Goal: Information Seeking & Learning: Learn about a topic

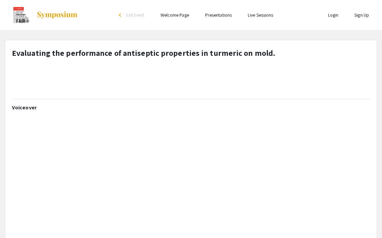
select select "custom"
type input "0"
select select "custom"
type input "1"
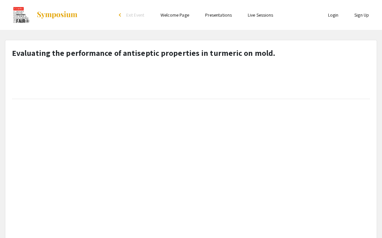
select select "custom"
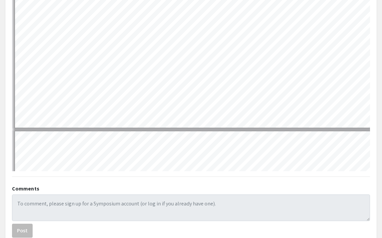
scroll to position [401, 0]
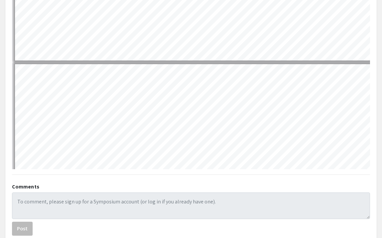
type input "2"
select select "custom"
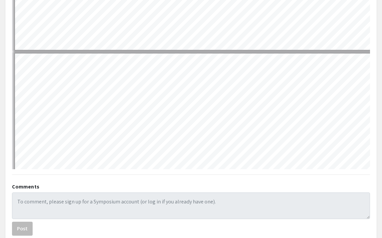
scroll to position [443, 0]
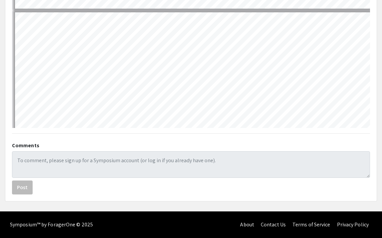
type input "1"
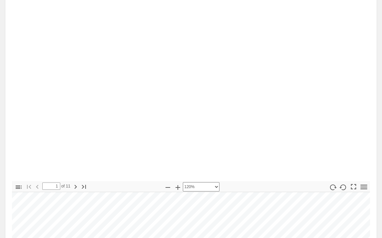
scroll to position [0, 0]
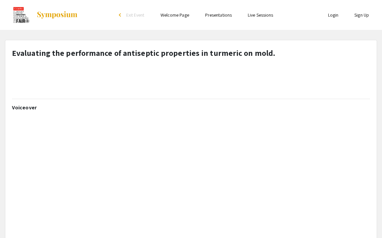
select select "1"
type input "2"
select select "custom"
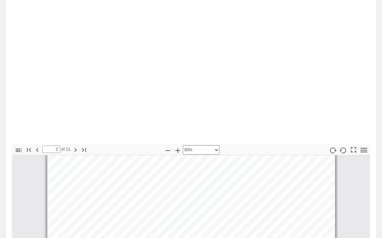
scroll to position [18, 0]
click at [74, 151] on icon "button" at bounding box center [76, 150] width 8 height 8
type input "3"
select select "custom"
click at [74, 151] on icon "button" at bounding box center [76, 150] width 8 height 8
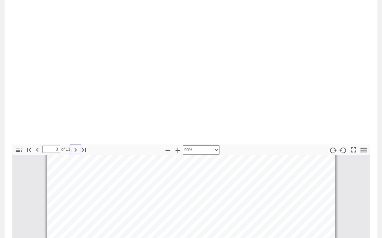
type input "4"
select select "custom"
click at [74, 151] on icon "button" at bounding box center [76, 150] width 8 height 8
type input "5"
select select "custom"
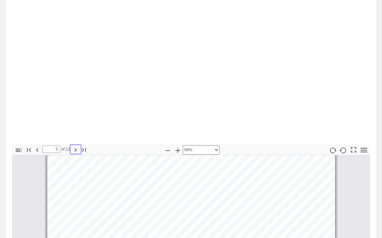
click at [74, 151] on icon "button" at bounding box center [76, 150] width 8 height 8
type input "6"
select select "custom"
click at [74, 151] on icon "button" at bounding box center [76, 150] width 8 height 8
type input "7"
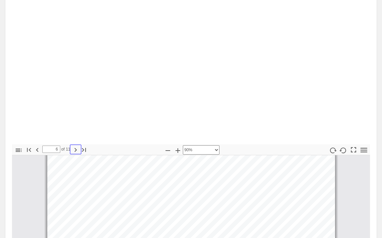
select select "custom"
click at [74, 151] on icon "button" at bounding box center [76, 150] width 8 height 8
type input "8"
select select "custom"
click at [74, 151] on icon "button" at bounding box center [76, 150] width 8 height 8
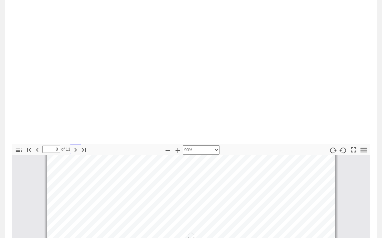
type input "9"
select select "custom"
click at [74, 151] on icon "button" at bounding box center [76, 150] width 8 height 8
type input "10"
select select "custom"
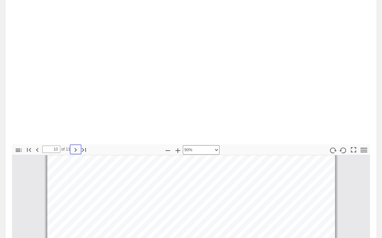
click at [74, 151] on icon "button" at bounding box center [76, 150] width 8 height 8
type input "11"
select select "custom"
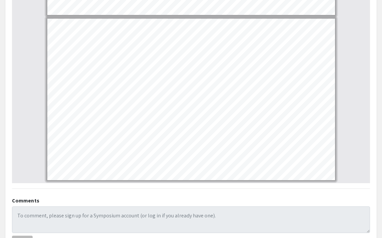
scroll to position [384, 0]
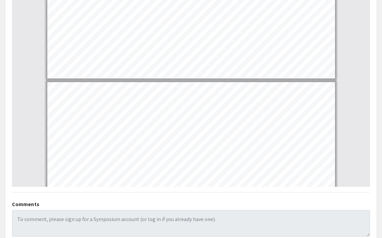
type input "10"
select select "custom"
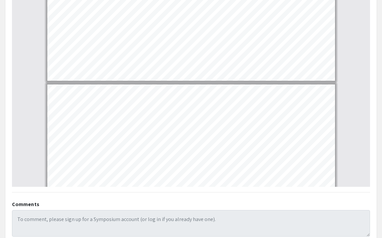
type input "9"
select select "custom"
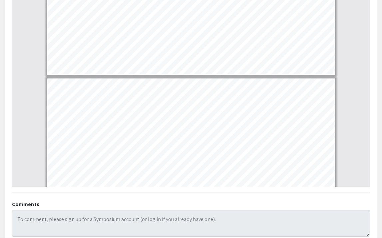
type input "8"
select select "custom"
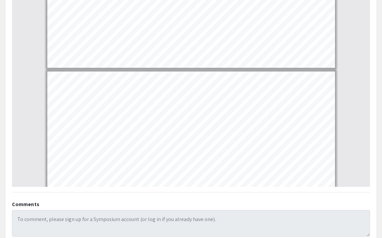
type input "7"
select select "custom"
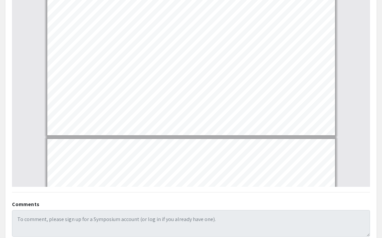
type input "6"
select select "custom"
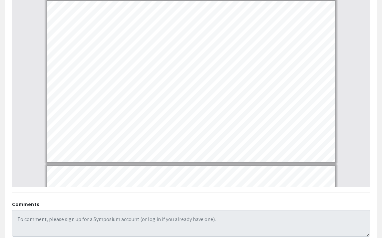
scroll to position [772, 0]
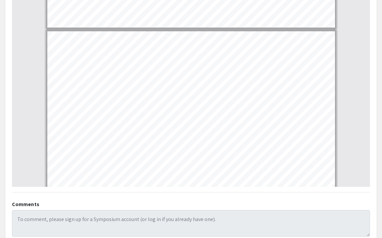
type input "5"
select select "custom"
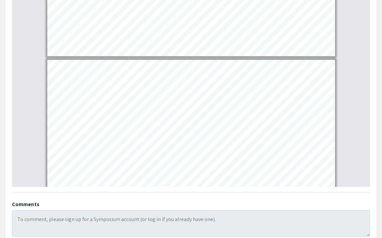
type input "4"
select select "custom"
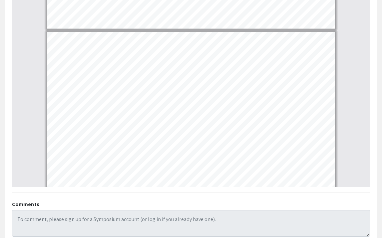
scroll to position [418, 0]
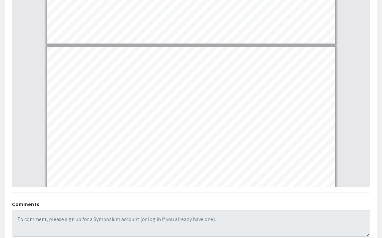
type input "3"
select select "custom"
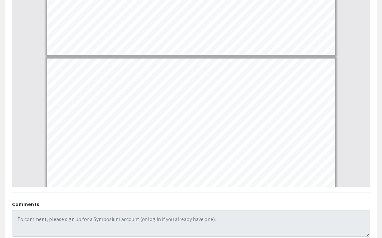
type input "2"
select select "custom"
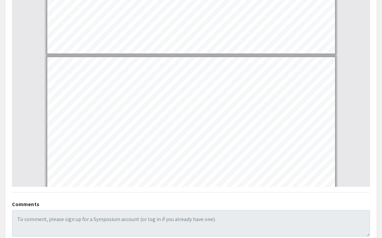
type input "1"
select select "custom"
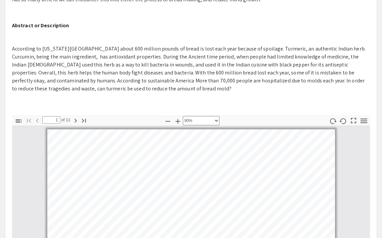
scroll to position [226, 0]
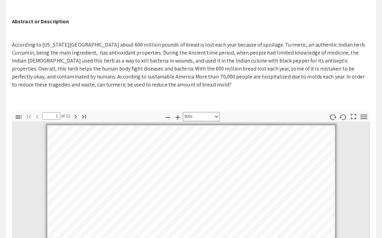
type input "2"
select select "custom"
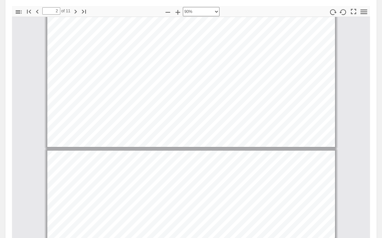
scroll to position [443, 0]
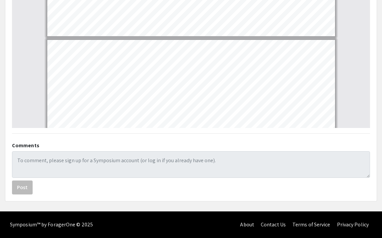
type input "1"
select select "custom"
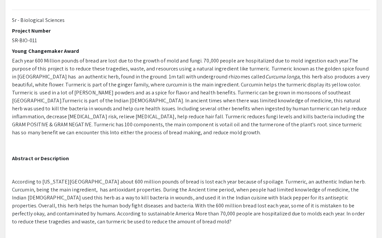
scroll to position [0, 0]
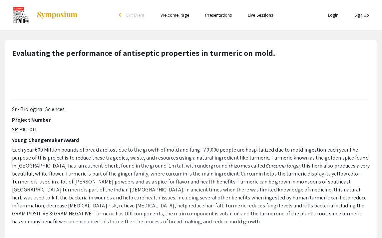
click at [222, 15] on link "Presentations" at bounding box center [218, 15] width 27 height 6
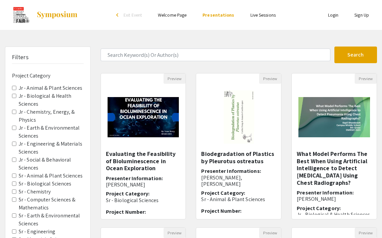
click at [173, 16] on link "Welcome Page" at bounding box center [172, 15] width 29 height 6
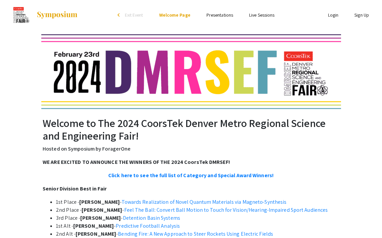
click at [138, 15] on span "Exit Event" at bounding box center [134, 15] width 18 height 6
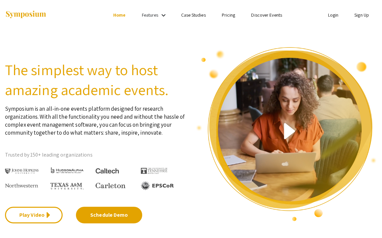
click at [152, 14] on link "Features" at bounding box center [150, 15] width 17 height 6
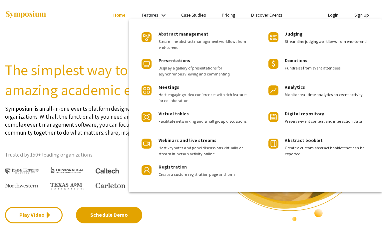
click at [111, 30] on div at bounding box center [191, 119] width 382 height 238
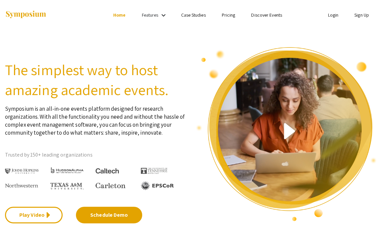
click at [184, 16] on link "Case Studies" at bounding box center [193, 15] width 25 height 6
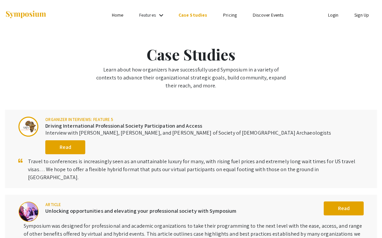
click at [155, 14] on link "Features" at bounding box center [147, 15] width 17 height 6
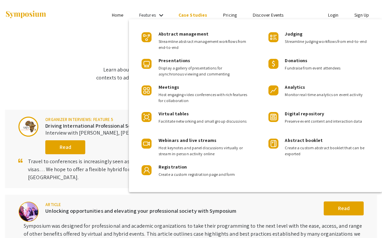
click at [119, 16] on div at bounding box center [191, 119] width 382 height 238
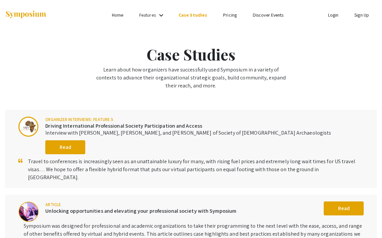
click at [119, 15] on link "Home" at bounding box center [117, 15] width 11 height 6
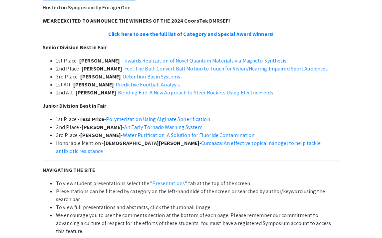
scroll to position [145, 0]
